Goal: Task Accomplishment & Management: Manage account settings

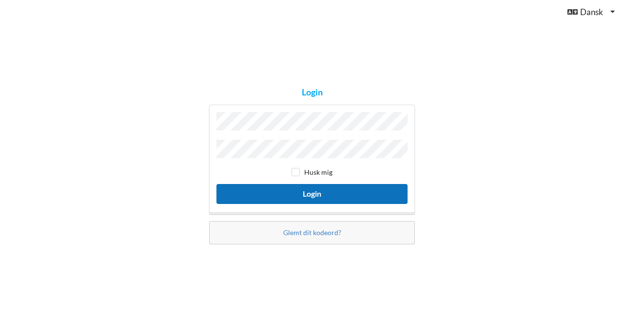
click at [305, 189] on button "Login" at bounding box center [311, 194] width 191 height 20
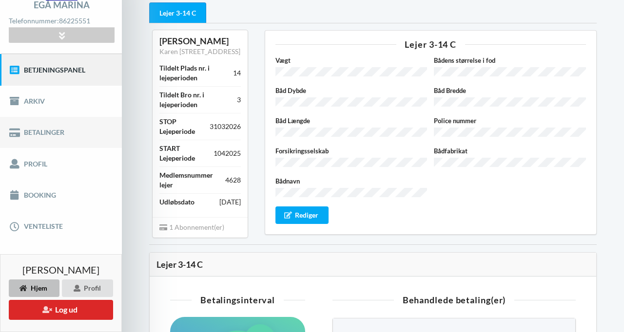
scroll to position [94, 0]
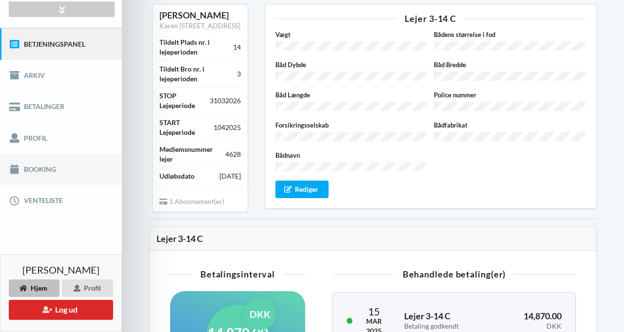
click at [48, 174] on link "Booking" at bounding box center [61, 169] width 122 height 31
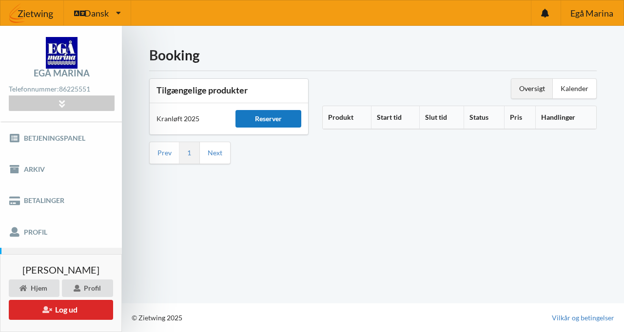
click at [295, 123] on div "Reserver" at bounding box center [267, 119] width 65 height 18
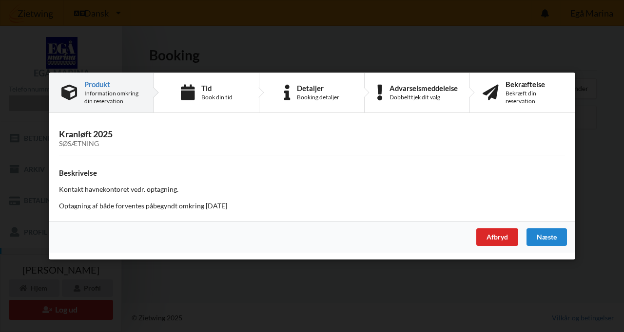
click at [239, 211] on p "Optagning af både forventes påbegyndt omkring [DATE]" at bounding box center [312, 206] width 506 height 10
drag, startPoint x: 257, startPoint y: 207, endPoint x: 227, endPoint y: 208, distance: 30.2
click at [227, 208] on p "Optagning af både forventes påbegyndt omkring [DATE]" at bounding box center [312, 206] width 506 height 10
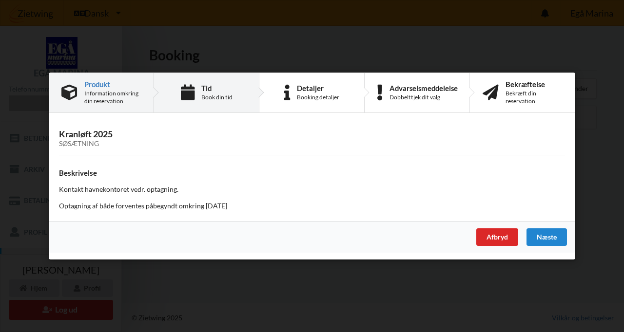
click at [213, 98] on div "Book din tid" at bounding box center [216, 98] width 31 height 8
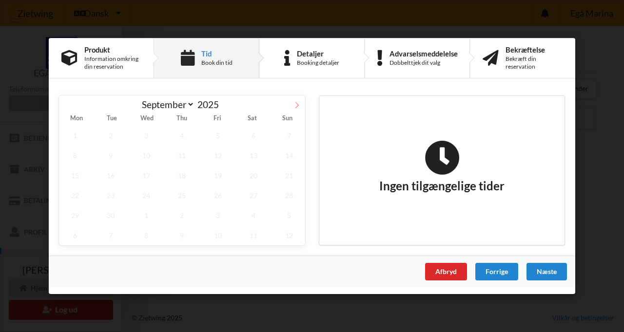
click at [294, 108] on icon at bounding box center [296, 105] width 7 height 7
click at [294, 102] on icon at bounding box center [296, 105] width 7 height 7
click at [255, 137] on span "1" at bounding box center [253, 136] width 32 height 20
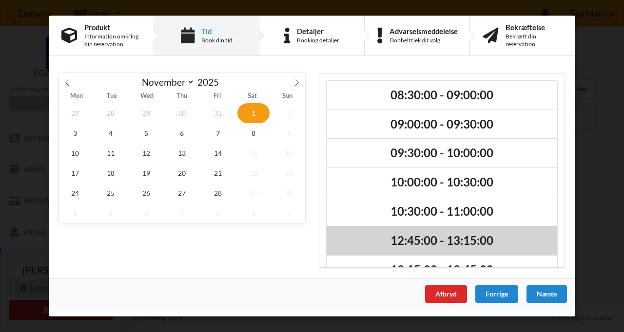
scroll to position [54, 0]
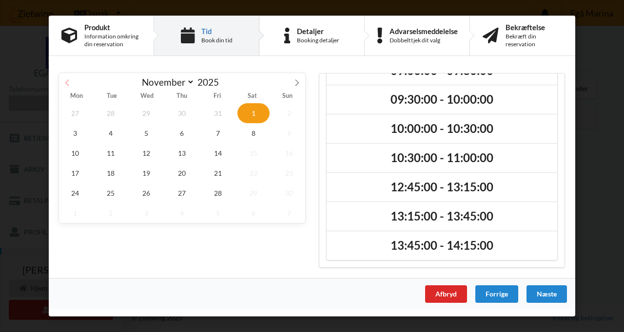
click at [72, 86] on span at bounding box center [67, 81] width 17 height 17
click at [258, 197] on span "1" at bounding box center [253, 193] width 32 height 20
select select "10"
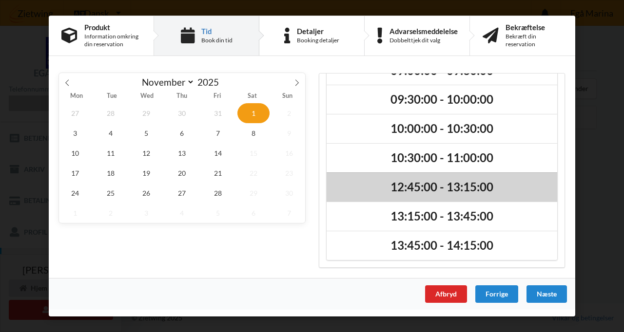
scroll to position [0, 0]
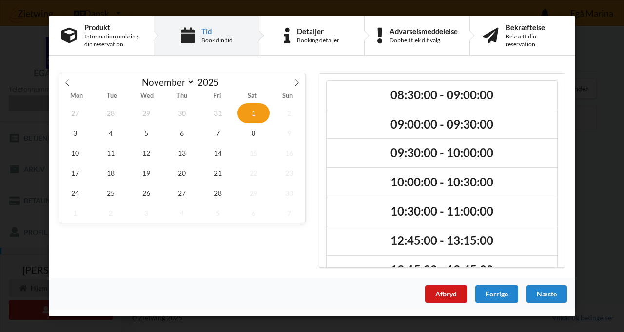
click at [443, 297] on div "Afbryd" at bounding box center [446, 295] width 42 height 18
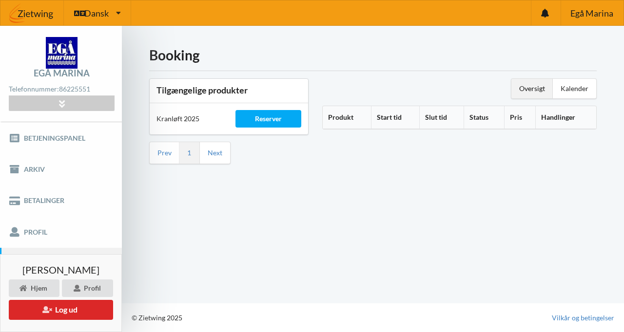
click at [248, 213] on div "Booking Tilgængelige produkter Kranløft 2025 Reserver Prev 1 Next Oversigt Kale…" at bounding box center [373, 165] width 502 height 278
click at [352, 63] on h1 "Booking" at bounding box center [373, 55] width 448 height 18
